Goal: Information Seeking & Learning: Find specific fact

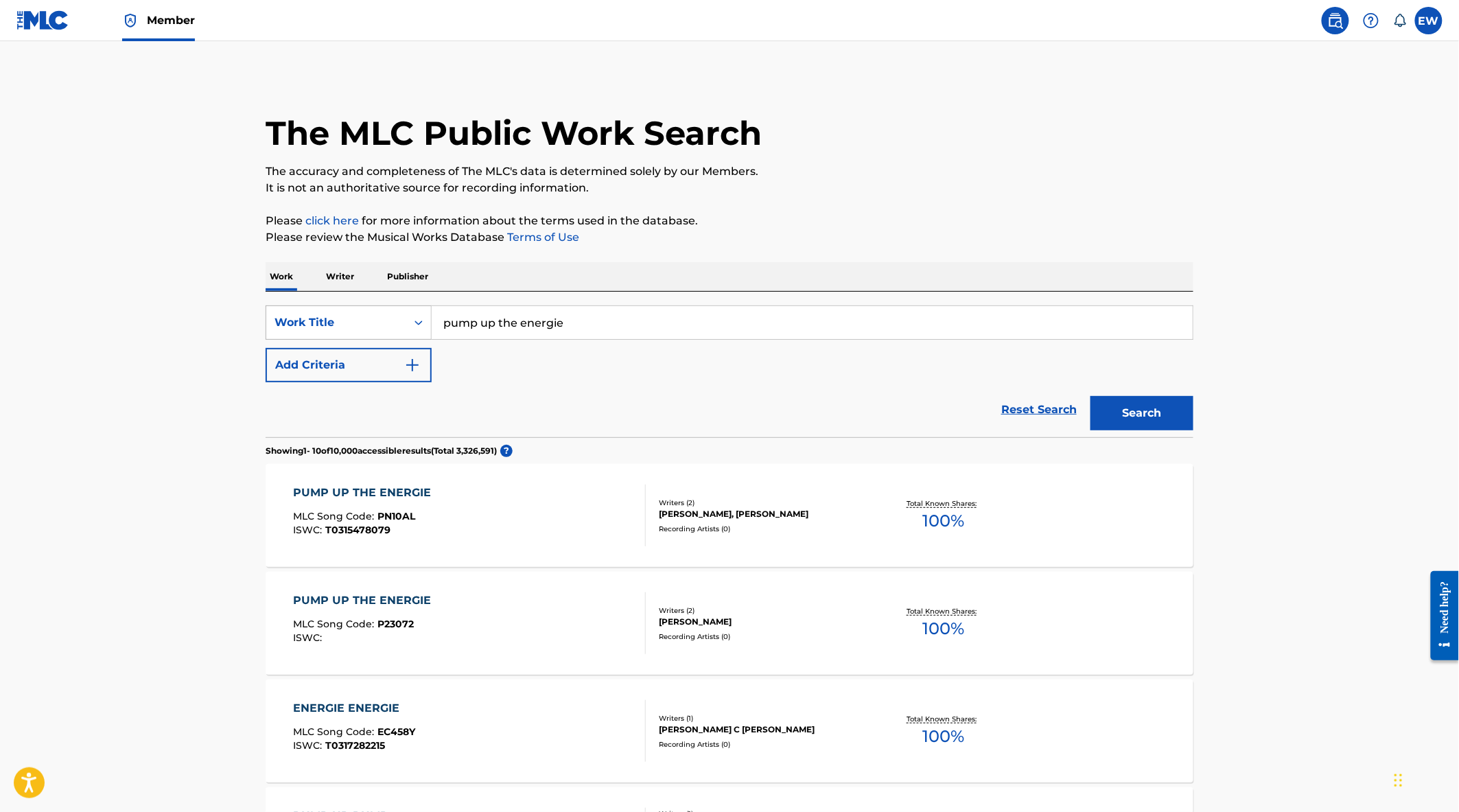
click at [380, 317] on div "Work Title" at bounding box center [336, 322] width 124 height 17
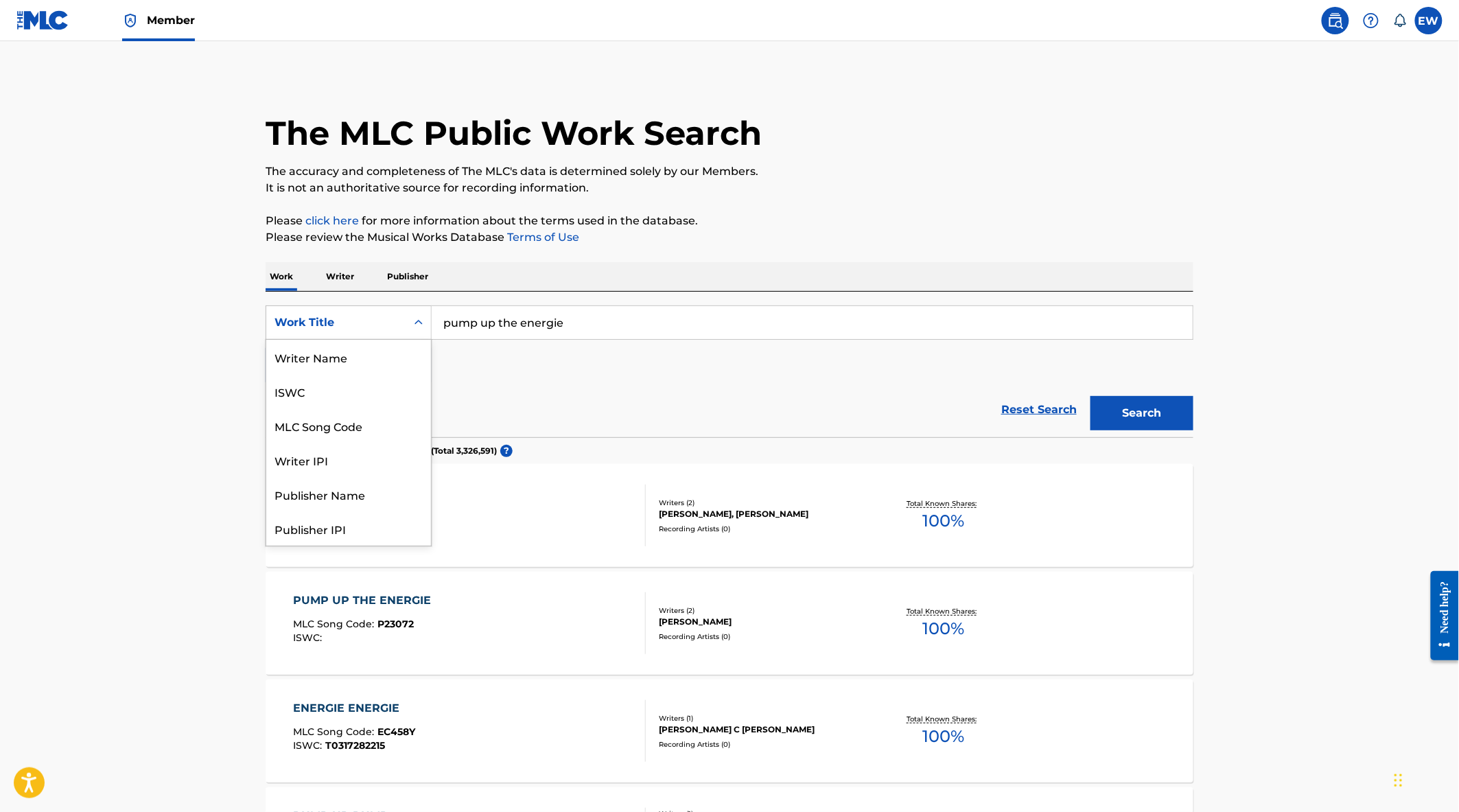
scroll to position [69, 0]
click at [368, 360] on div "MLC Song Code" at bounding box center [348, 357] width 165 height 34
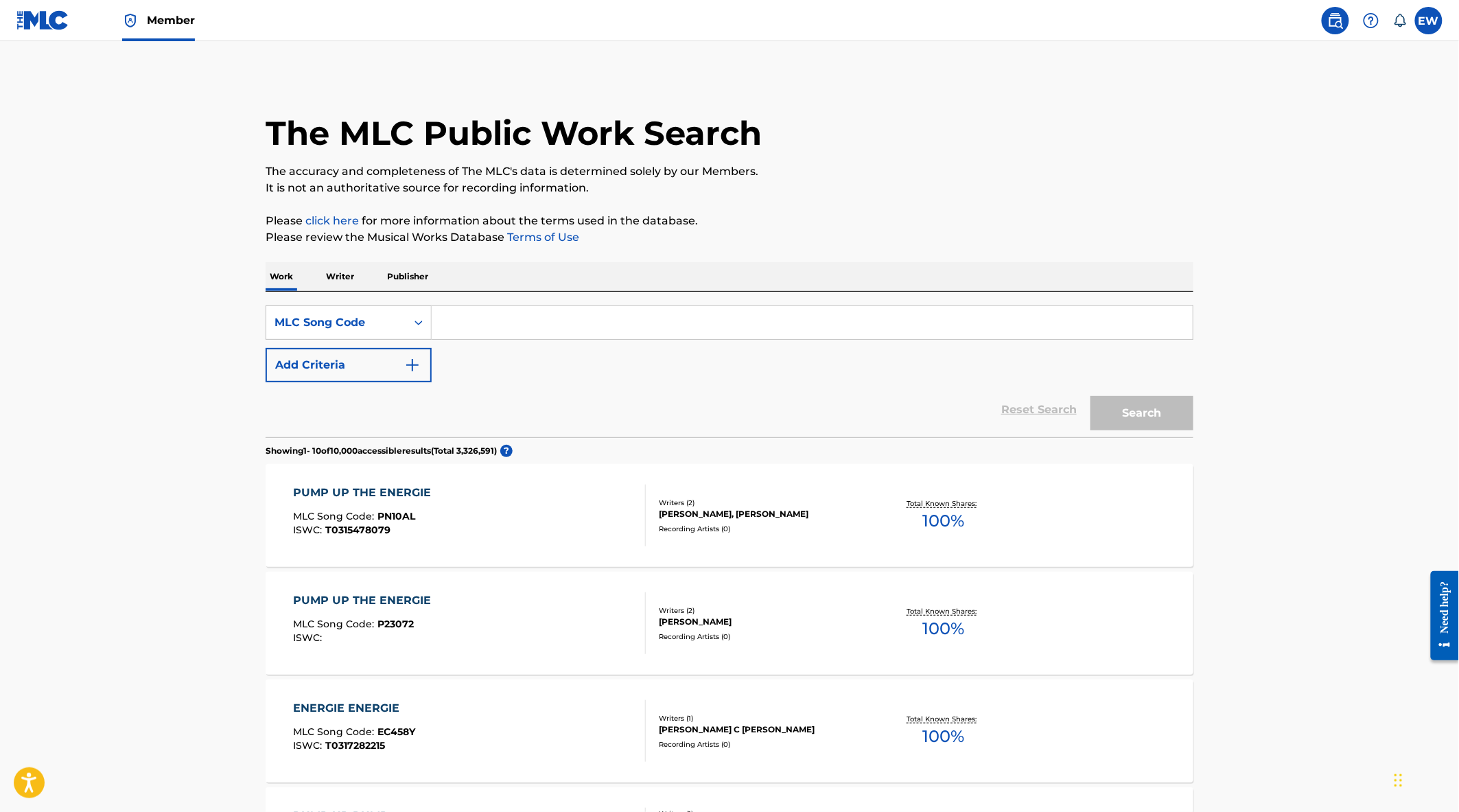
click at [588, 327] on input "Search Form" at bounding box center [812, 323] width 761 height 33
paste input "IZ09NT"
type input "IZ09NT"
click at [1129, 417] on button "Search" at bounding box center [1142, 413] width 103 height 34
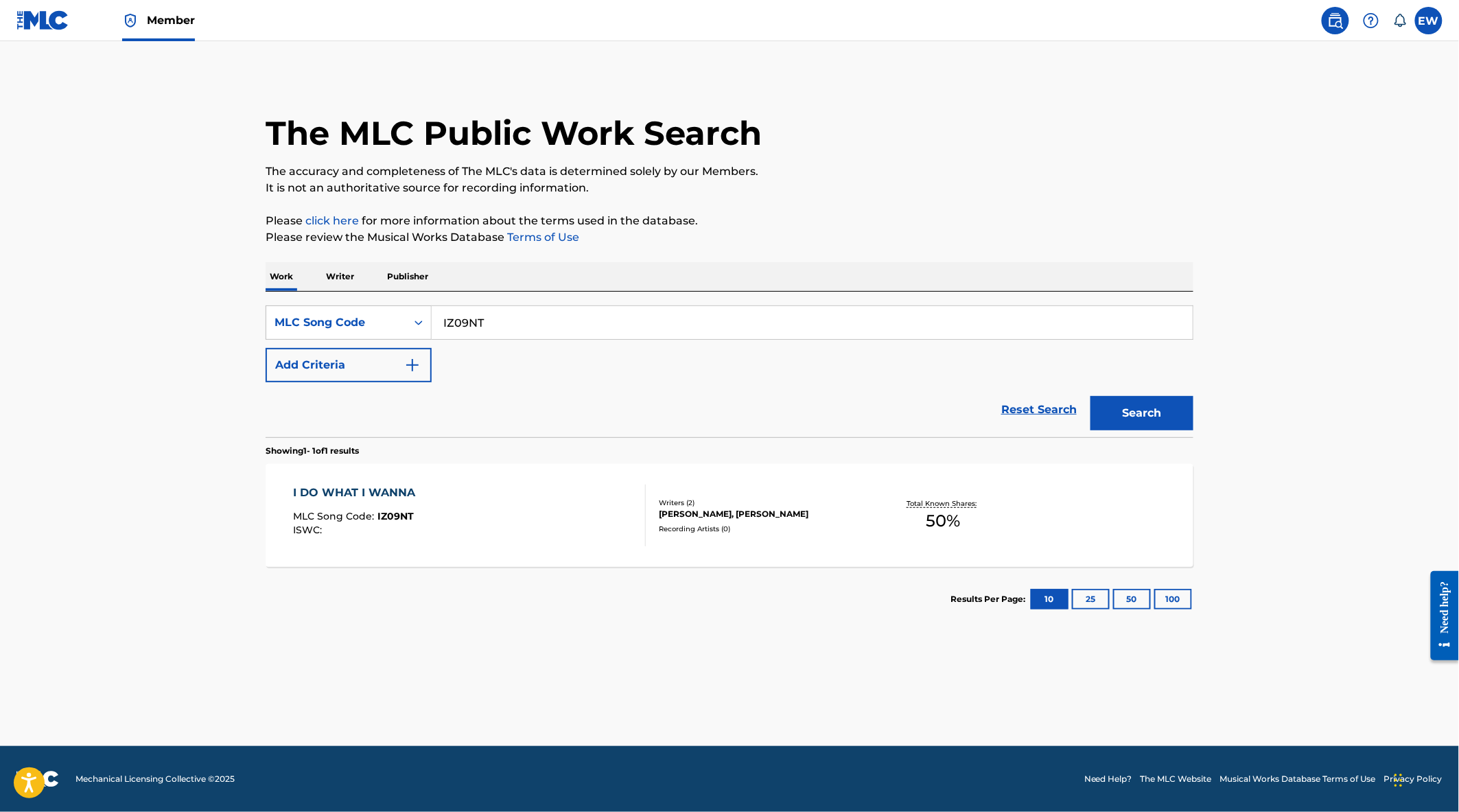
click at [560, 546] on div "I DO WHAT I WANNA MLC Song Code : IZ09NT ISWC :" at bounding box center [469, 515] width 353 height 62
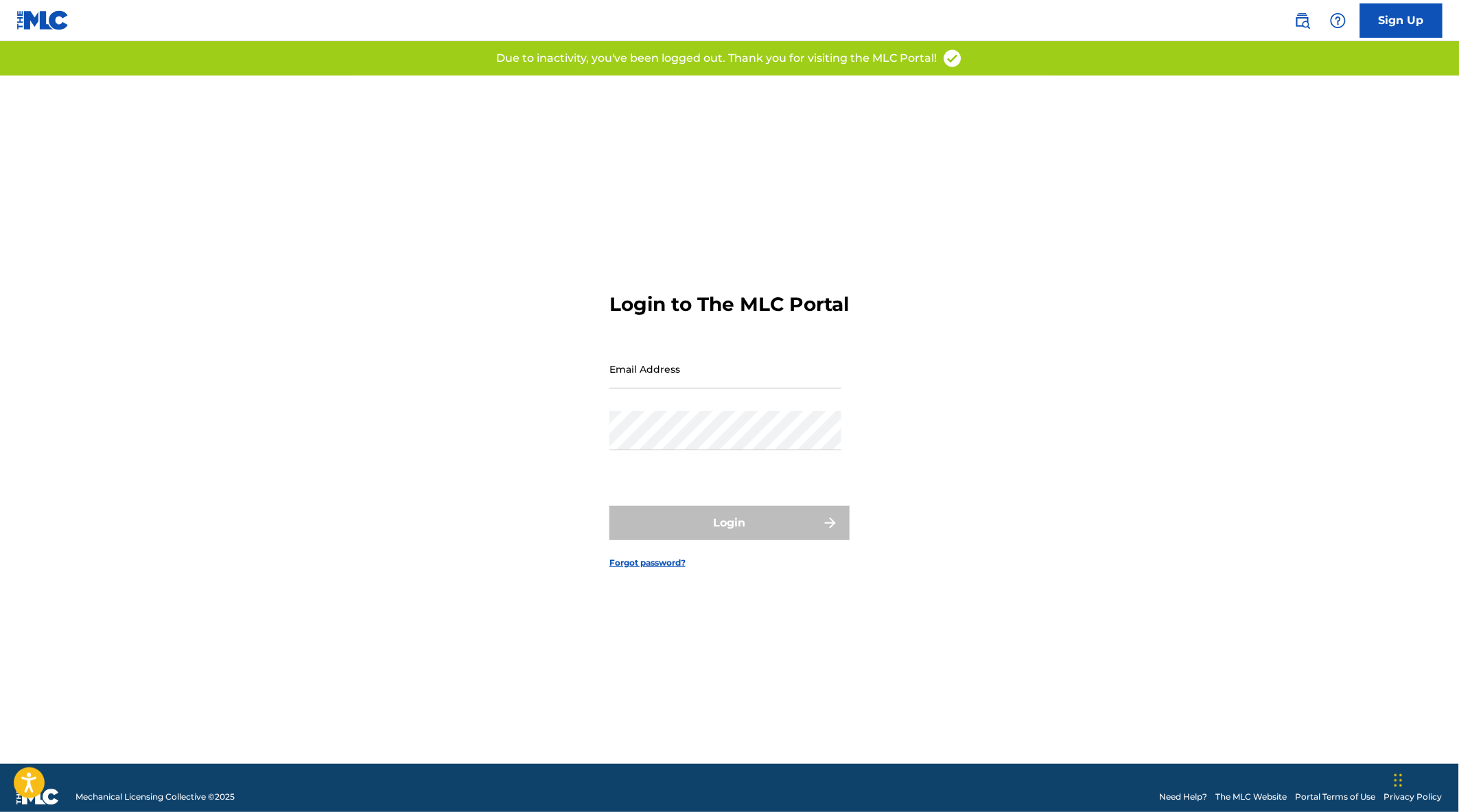
click at [39, 17] on img at bounding box center [43, 20] width 53 height 20
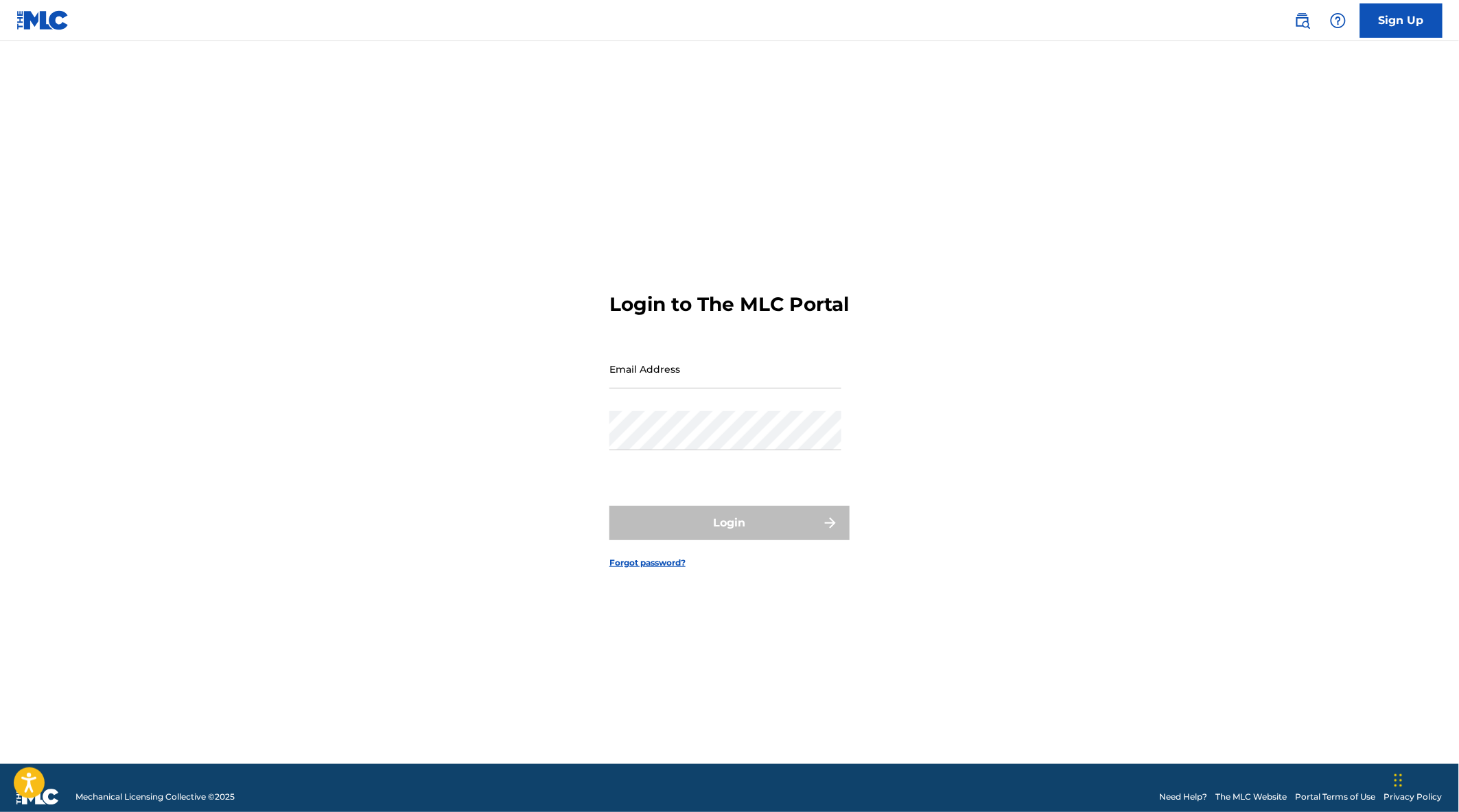
click at [47, 15] on img at bounding box center [43, 20] width 53 height 20
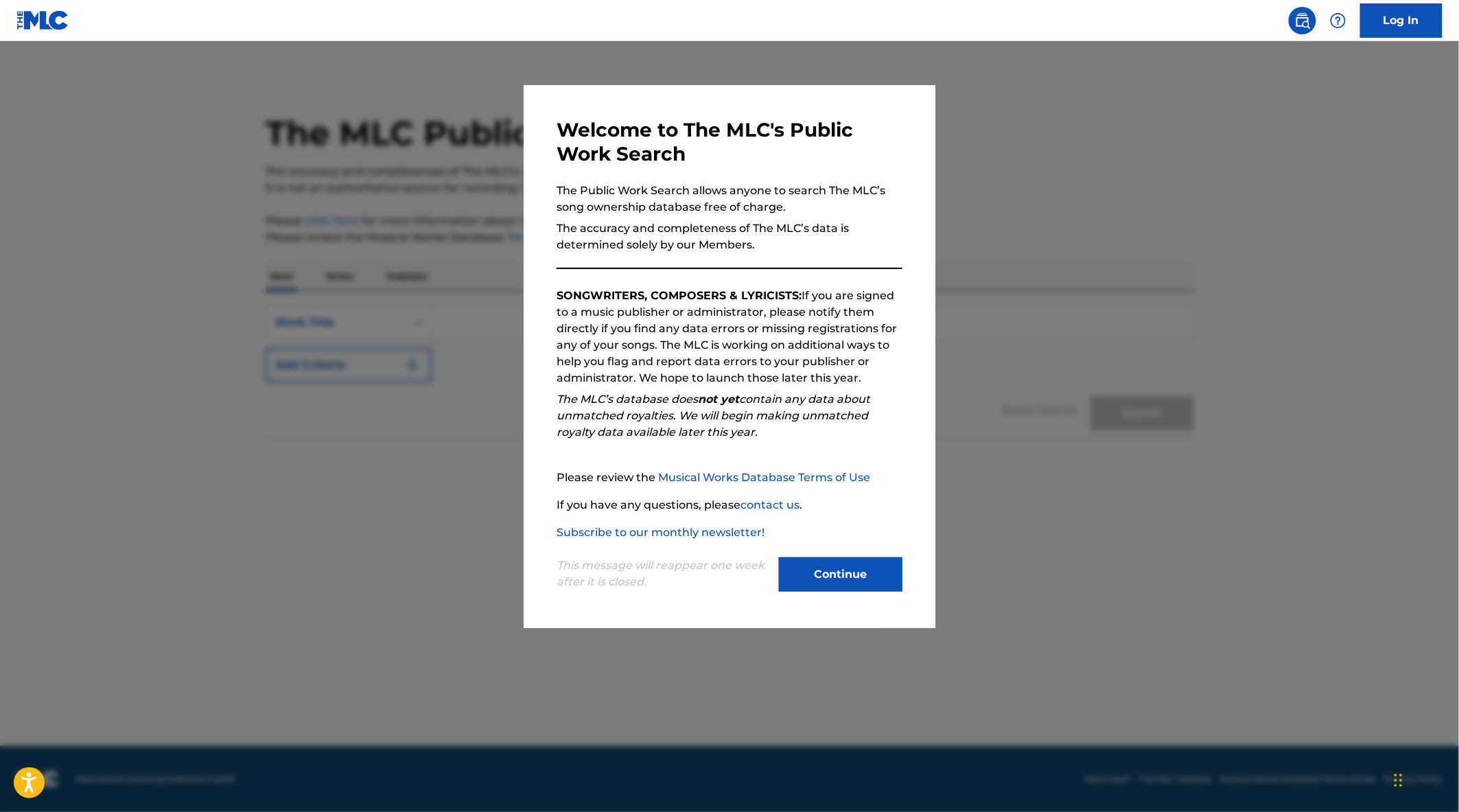
click at [838, 578] on button "Continue" at bounding box center [840, 574] width 124 height 34
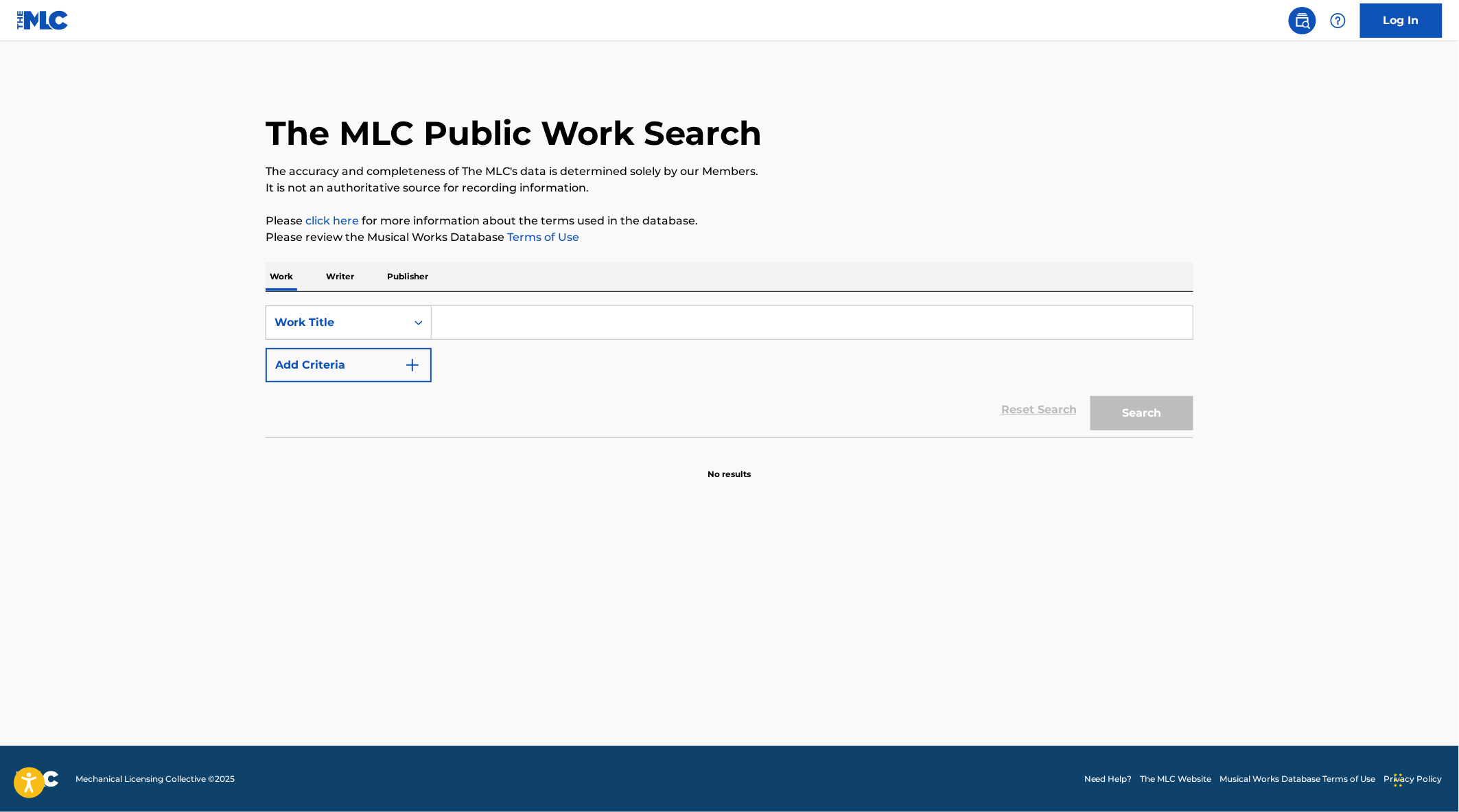
click at [393, 319] on div "Work Title" at bounding box center [336, 322] width 124 height 17
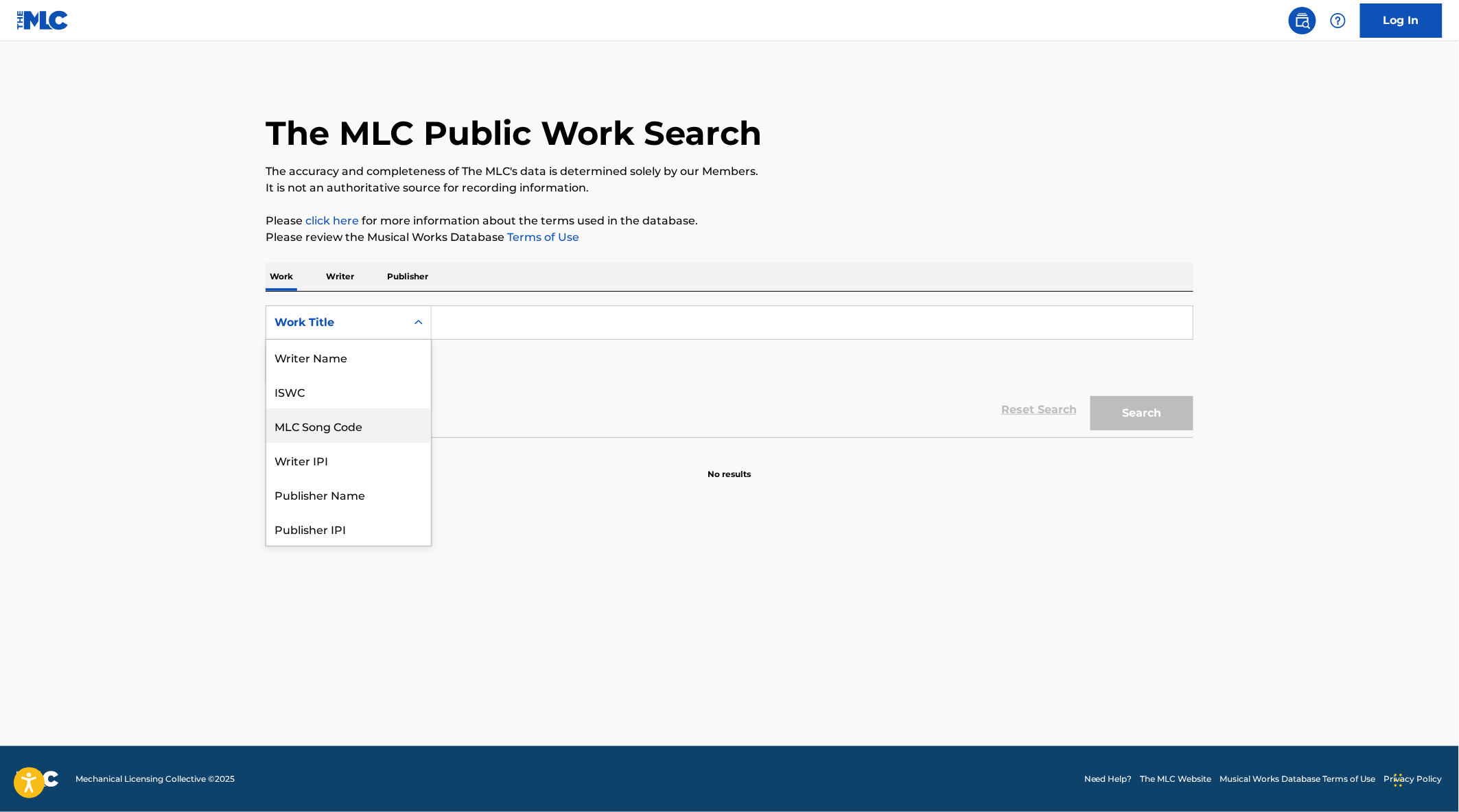
scroll to position [69, 0]
click at [393, 356] on div "MLC Song Code" at bounding box center [348, 357] width 165 height 34
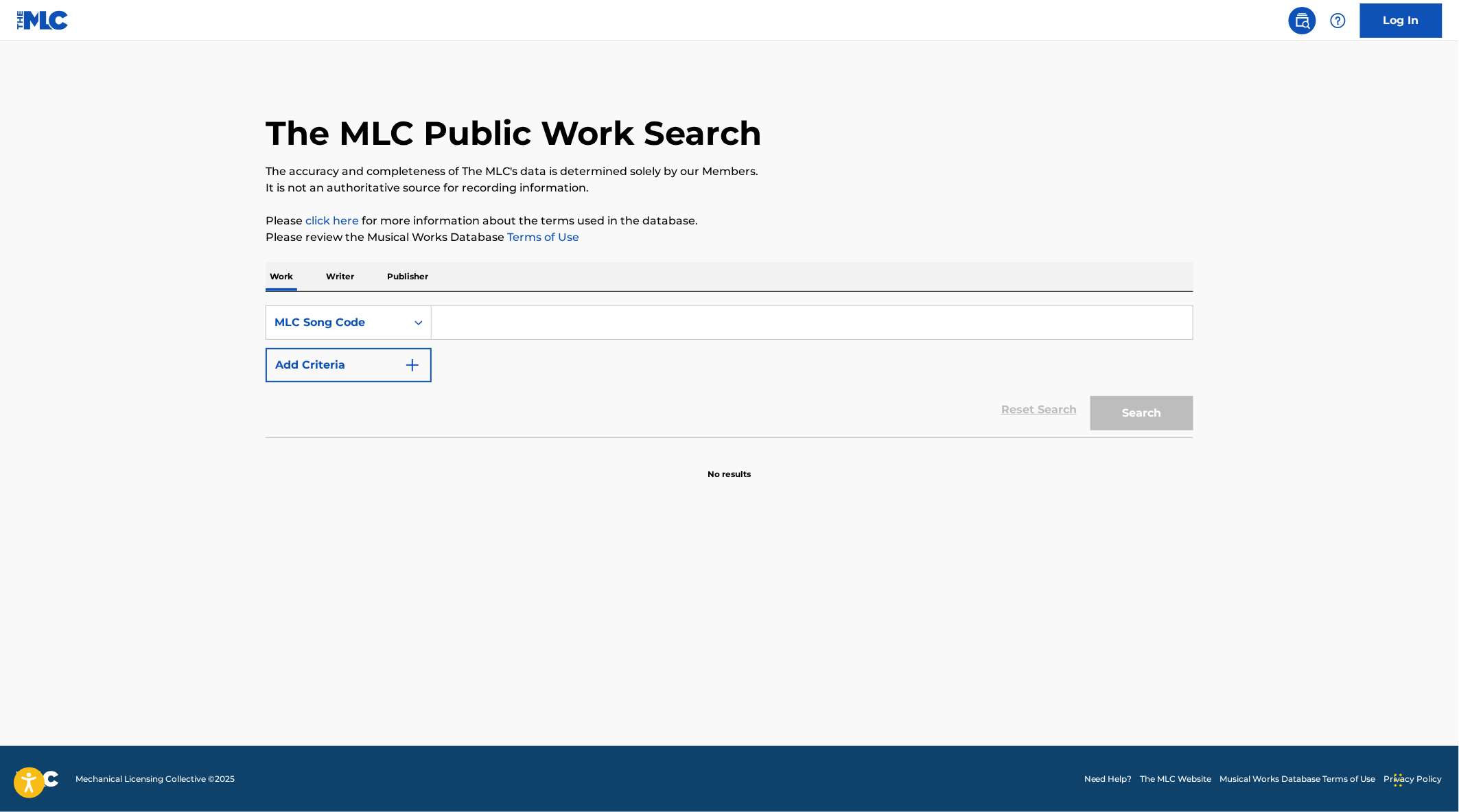
click at [548, 331] on input "Search Form" at bounding box center [812, 323] width 761 height 33
paste input "IZ09NT"
type input "IZ09NT"
click at [1139, 399] on button "Search" at bounding box center [1142, 413] width 103 height 34
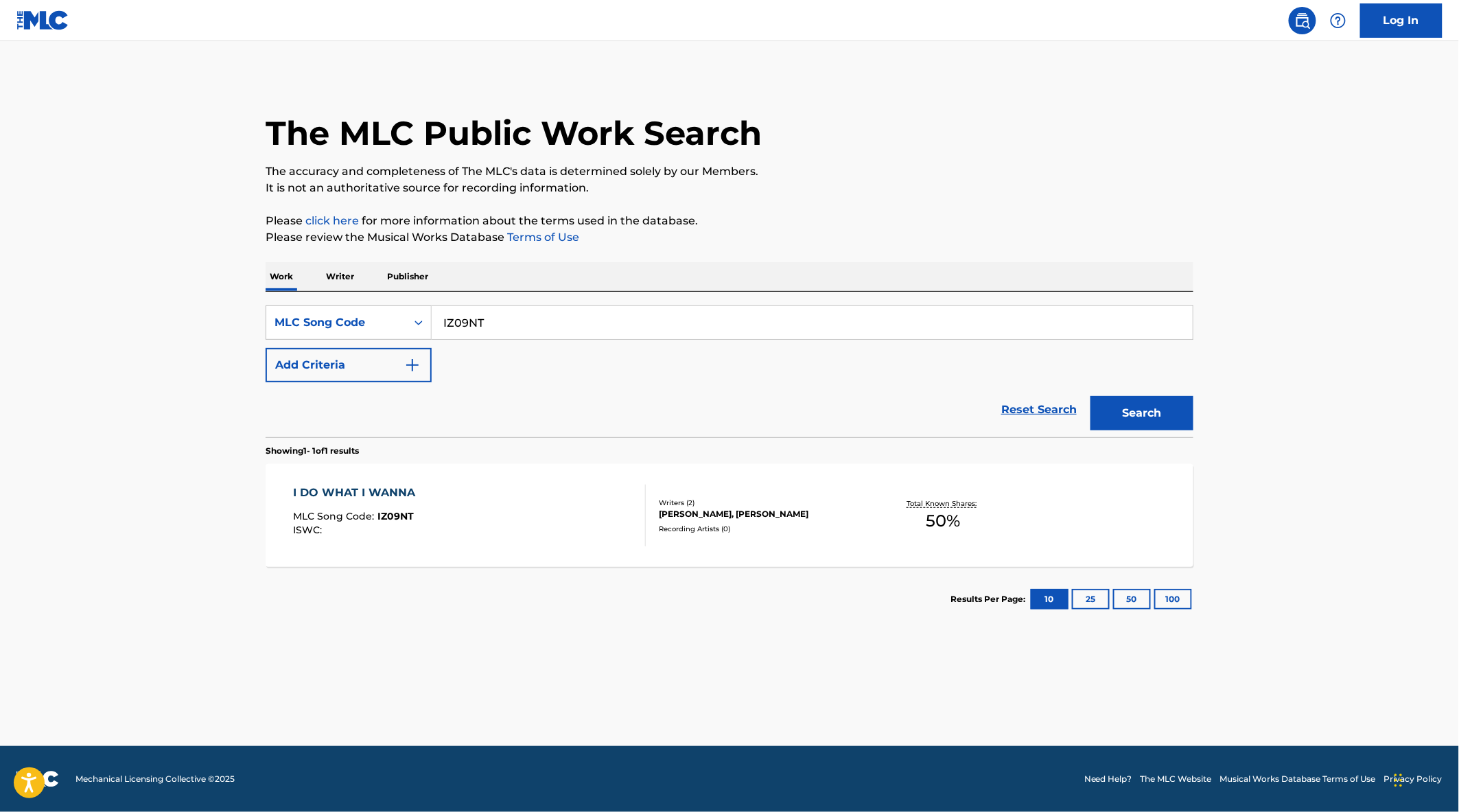
click at [586, 522] on div "I DO WHAT I WANNA MLC Song Code : IZ09NT ISWC :" at bounding box center [469, 515] width 353 height 62
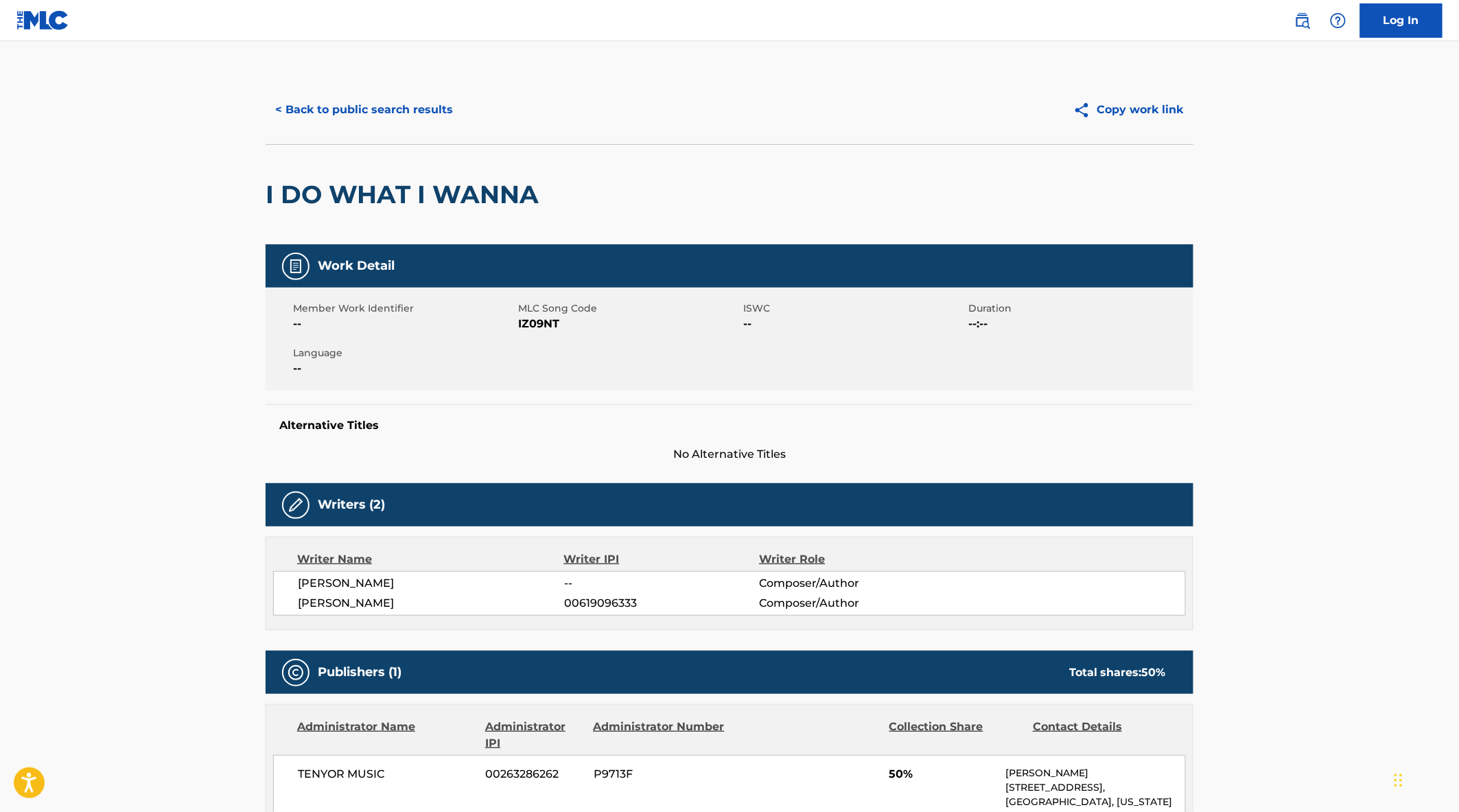
click at [386, 115] on button "< Back to public search results" at bounding box center [365, 109] width 197 height 34
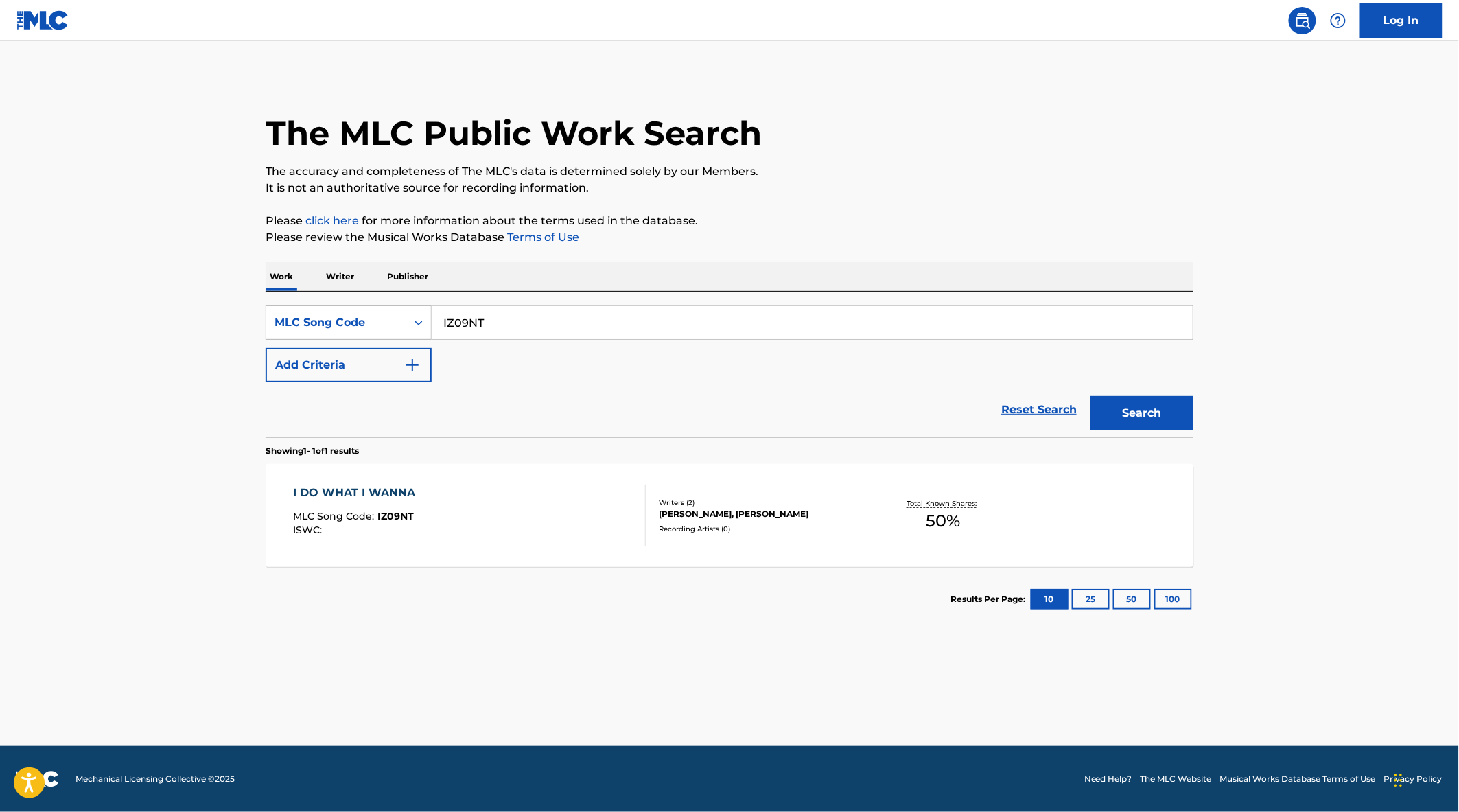
click at [361, 326] on div "MLC Song Code" at bounding box center [336, 322] width 124 height 17
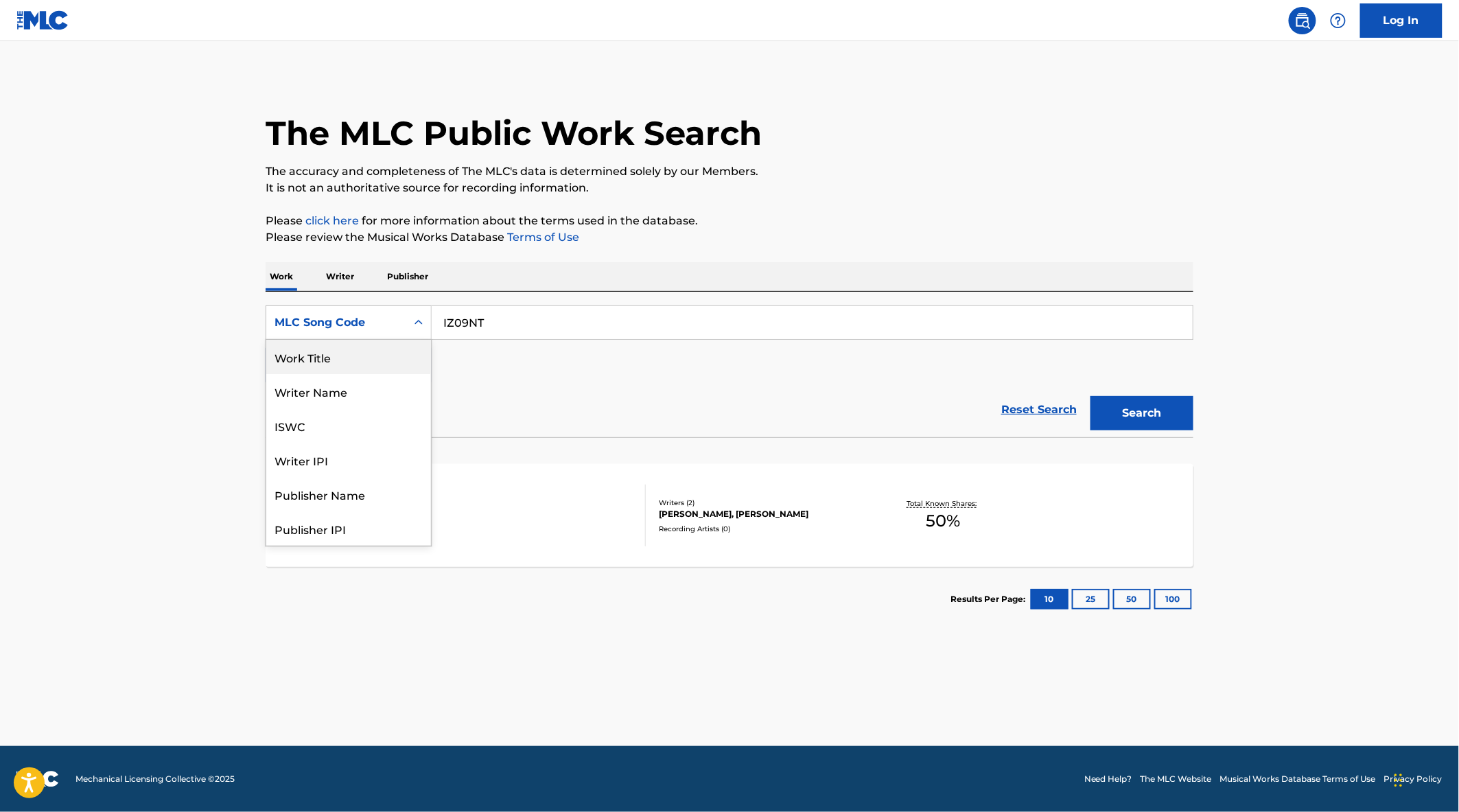
click at [361, 361] on div "Work Title" at bounding box center [348, 357] width 165 height 34
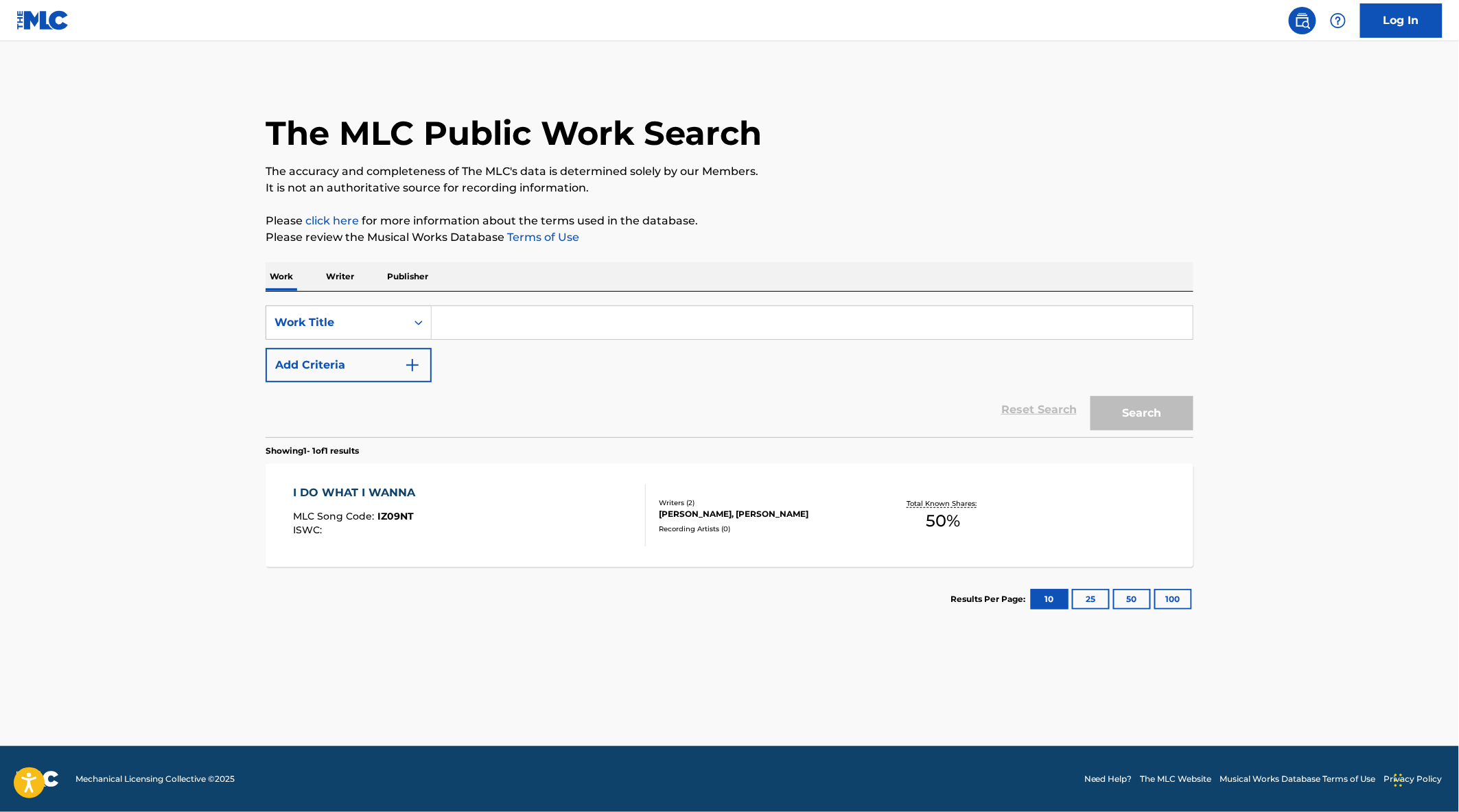
click at [483, 328] on input "Search Form" at bounding box center [812, 323] width 761 height 33
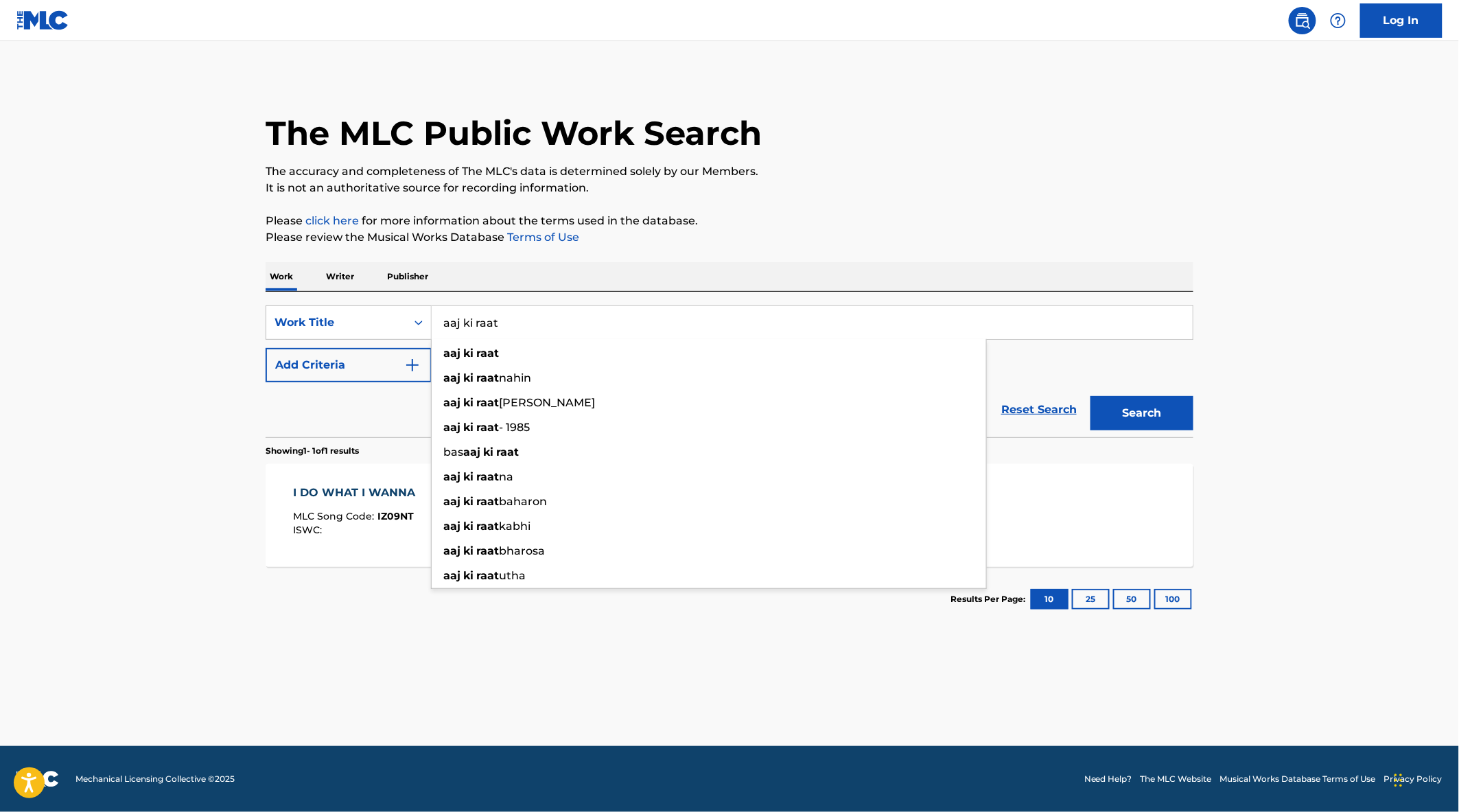
type input "aaj ki raat"
click at [1091, 396] on button "Search" at bounding box center [1142, 413] width 103 height 34
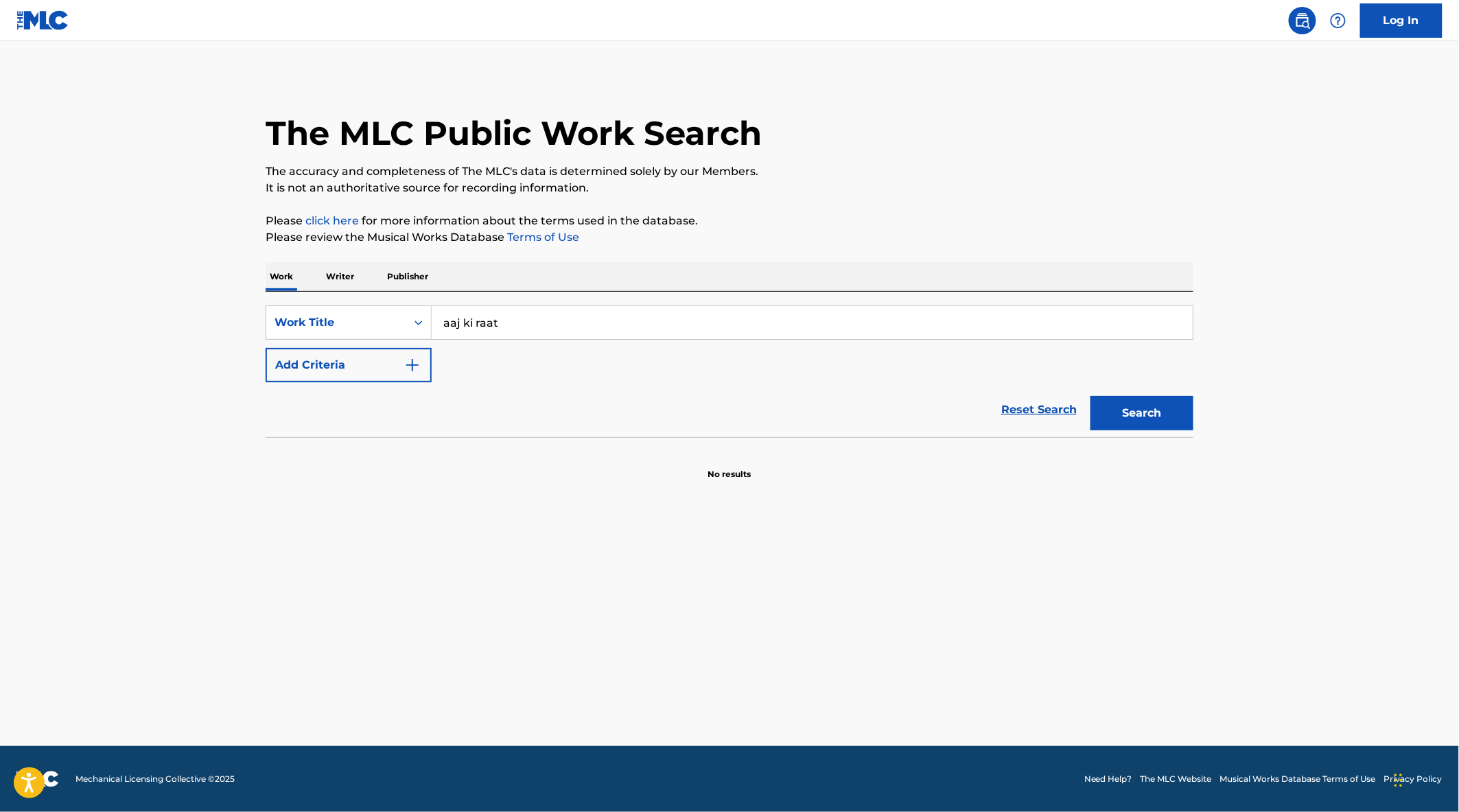
click at [135, 273] on main "The MLC Public Work Search The accuracy and completeness of The MLC's data is d…" at bounding box center [729, 393] width 1459 height 705
click at [353, 316] on div "Work Title" at bounding box center [336, 322] width 124 height 17
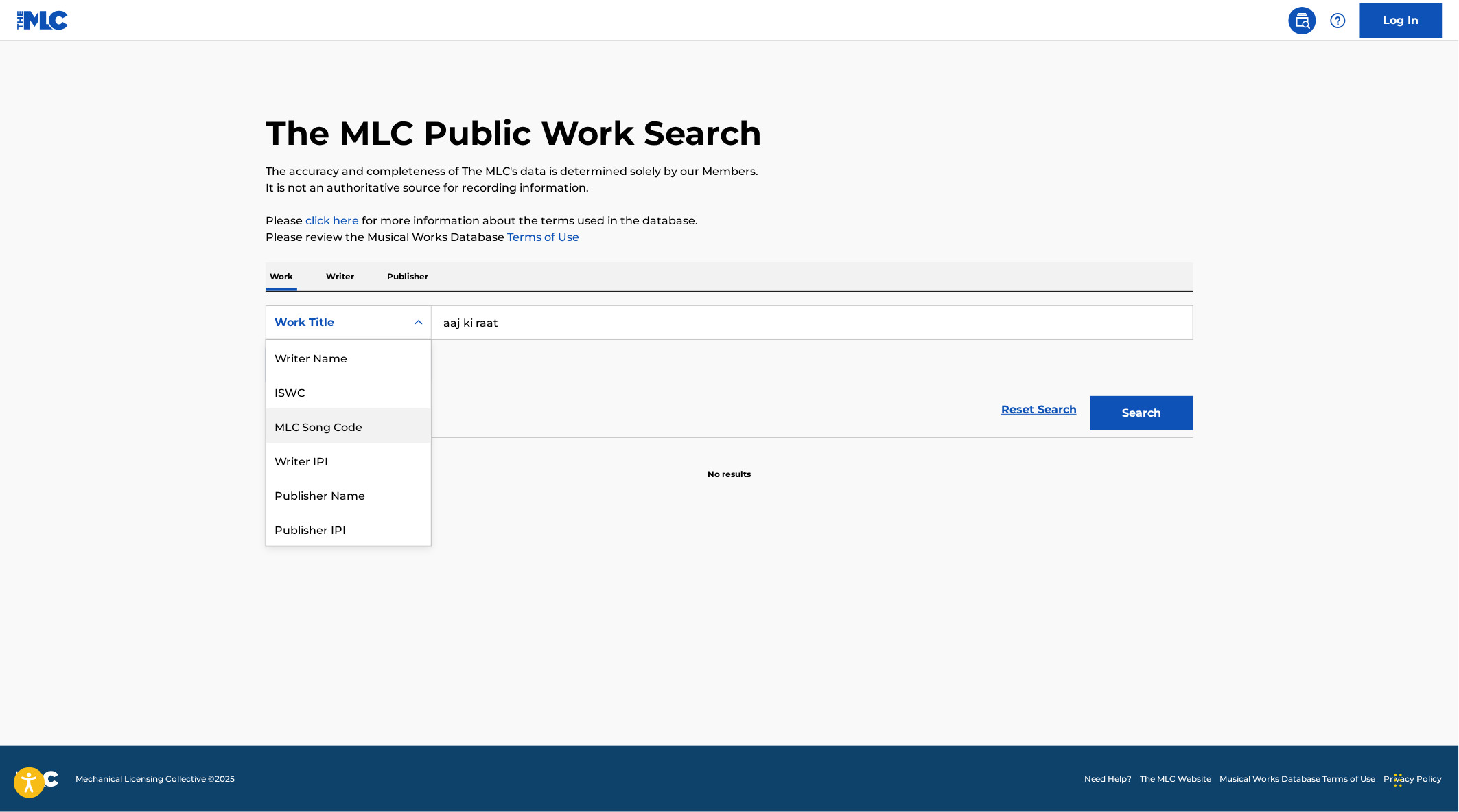
click at [353, 430] on div "MLC Song Code" at bounding box center [348, 425] width 165 height 34
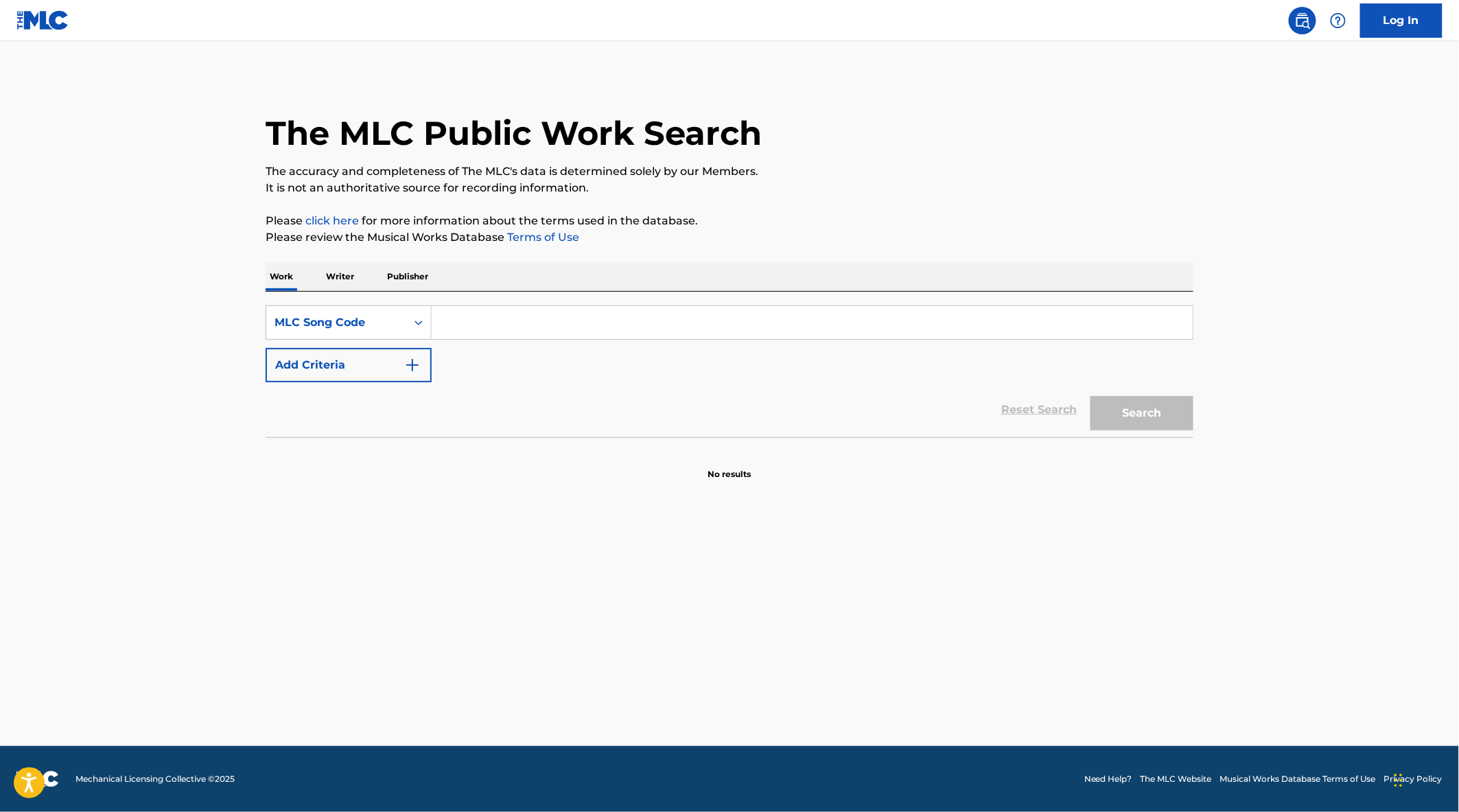
click at [512, 324] on input "Search Form" at bounding box center [812, 323] width 761 height 33
type input "AW36UM"
click at [1091, 396] on button "Search" at bounding box center [1142, 413] width 103 height 34
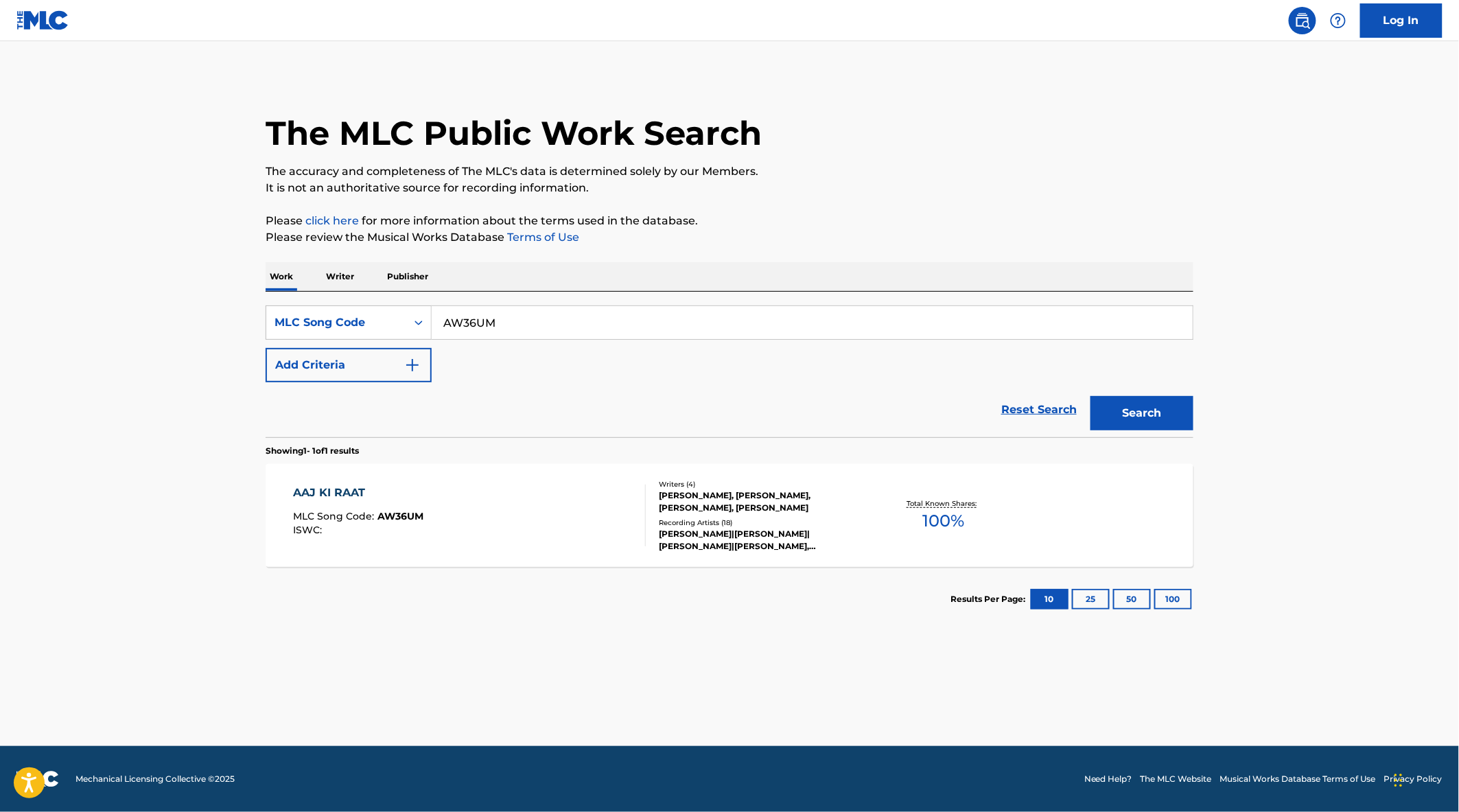
click at [557, 513] on div "AAJ KI RAAT MLC Song Code : AW36UM ISWC :" at bounding box center [469, 515] width 353 height 62
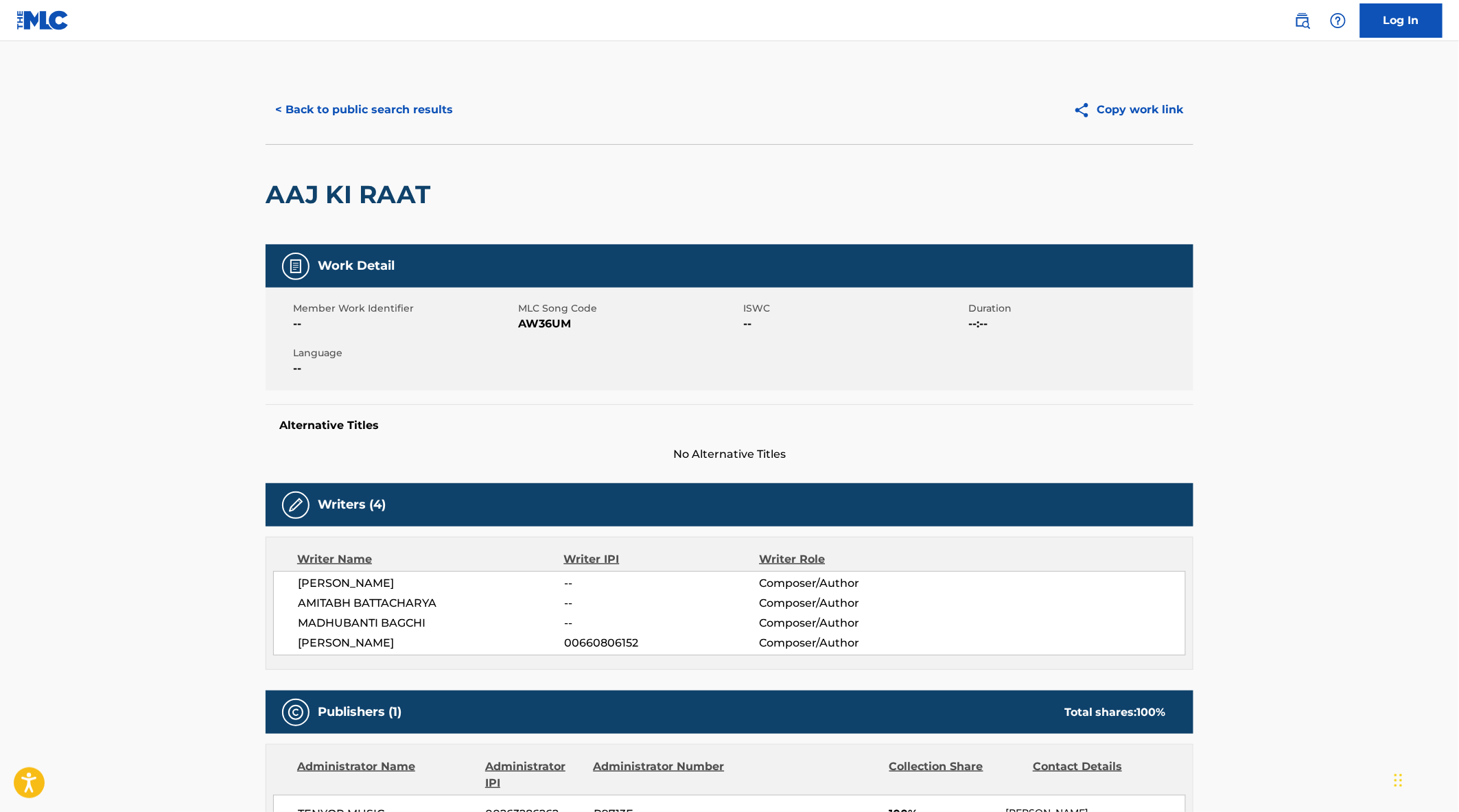
click at [1390, 24] on link "Log In" at bounding box center [1401, 20] width 82 height 34
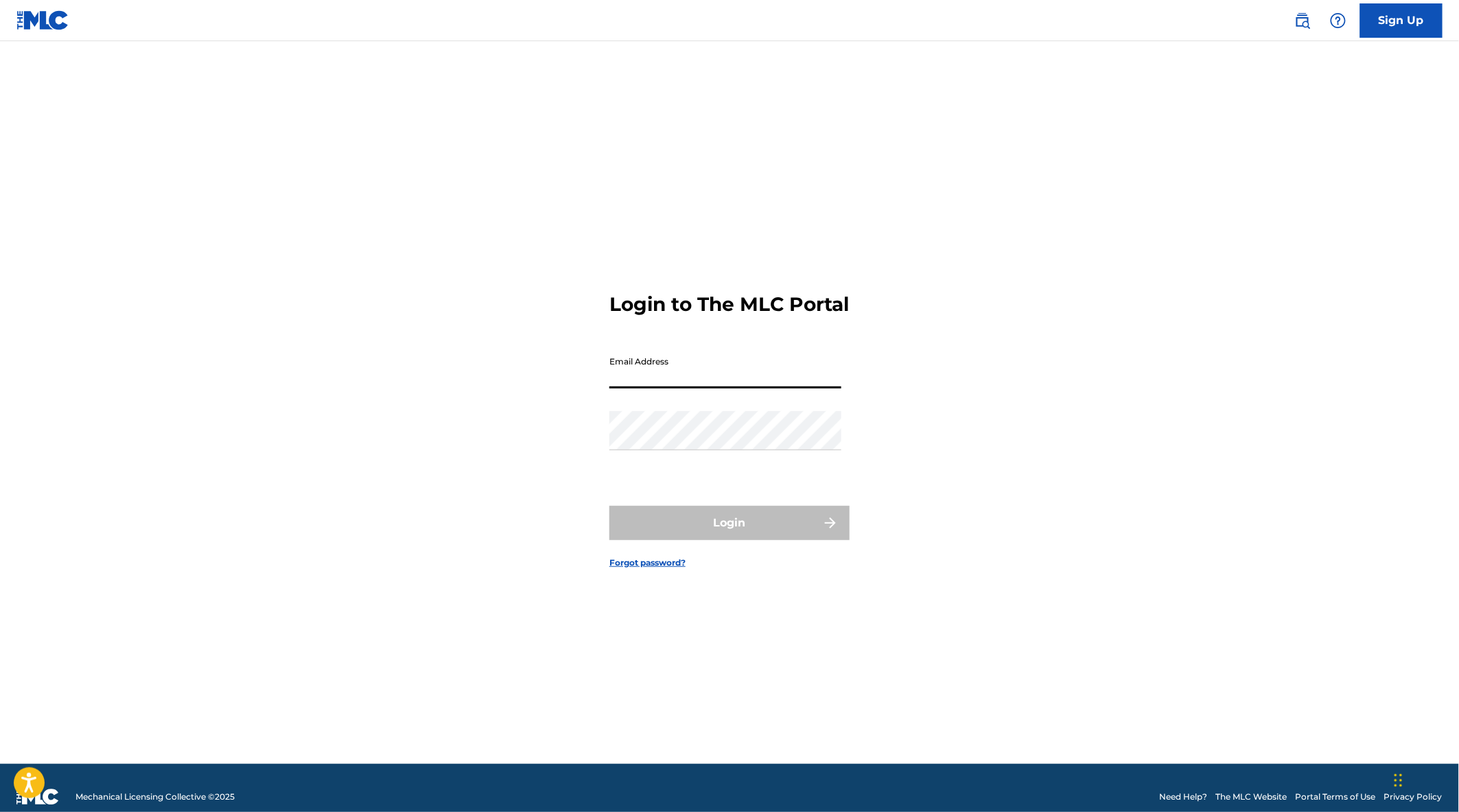
click at [660, 387] on input "Email Address" at bounding box center [725, 369] width 232 height 39
